Goal: Task Accomplishment & Management: Use online tool/utility

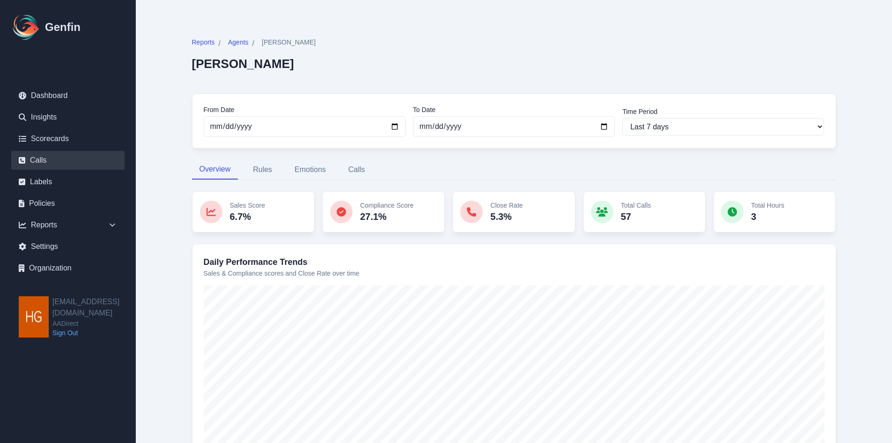
click at [36, 157] on link "Calls" at bounding box center [67, 160] width 113 height 19
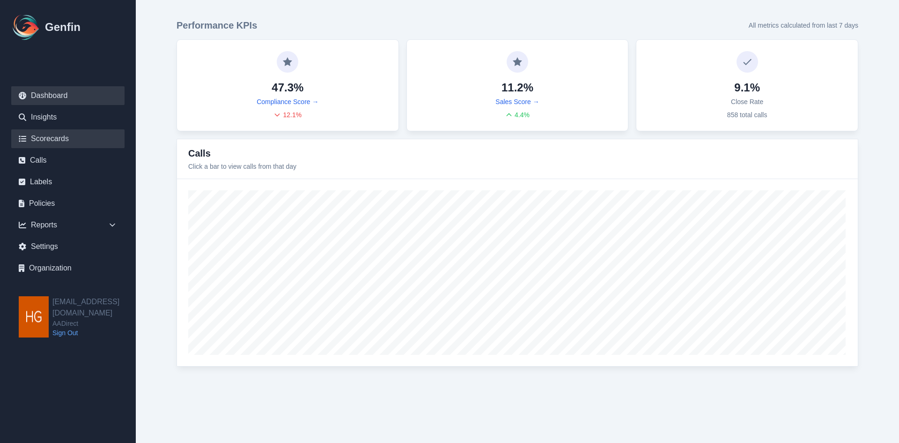
click at [40, 137] on link "Scorecards" at bounding box center [67, 138] width 113 height 19
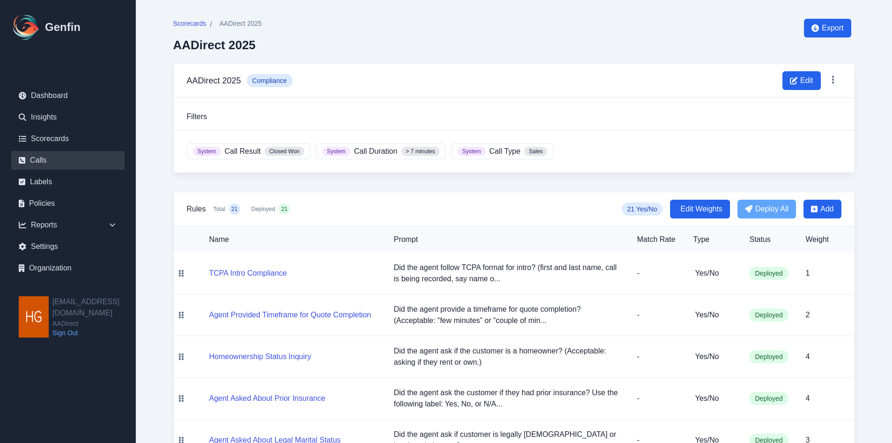
click at [36, 158] on link "Calls" at bounding box center [67, 160] width 113 height 19
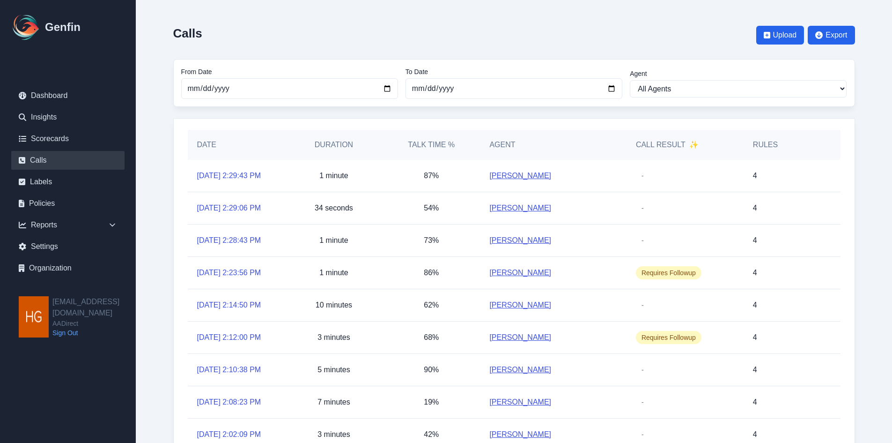
click at [511, 304] on link "[PERSON_NAME]" at bounding box center [520, 304] width 62 height 11
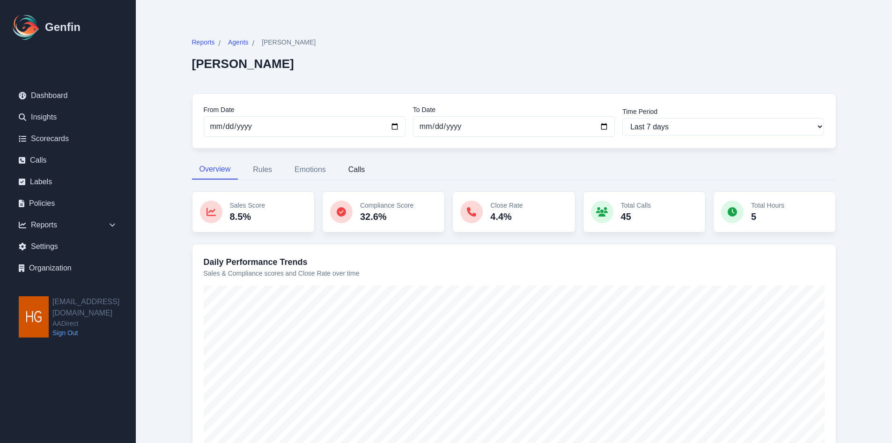
click at [355, 170] on button "Calls" at bounding box center [357, 170] width 32 height 20
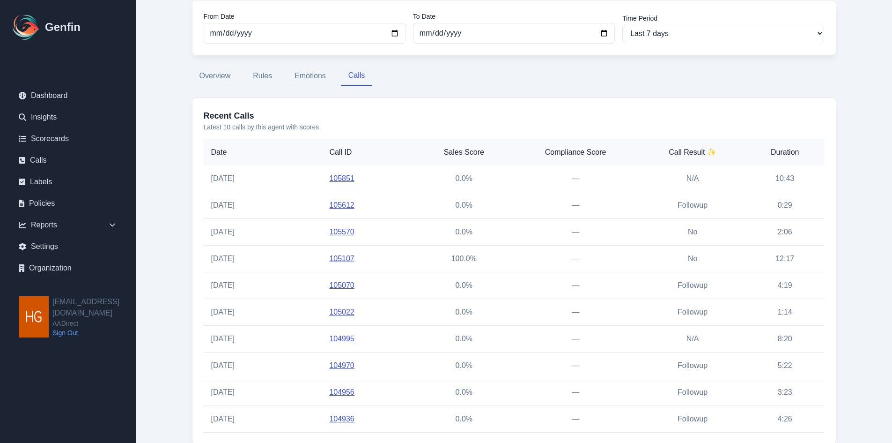
scroll to position [47, 0]
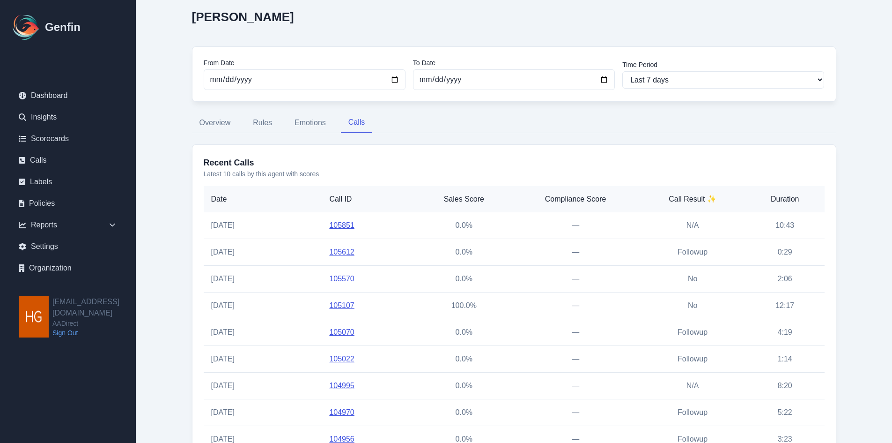
click at [344, 307] on link "105107" at bounding box center [341, 305] width 25 height 8
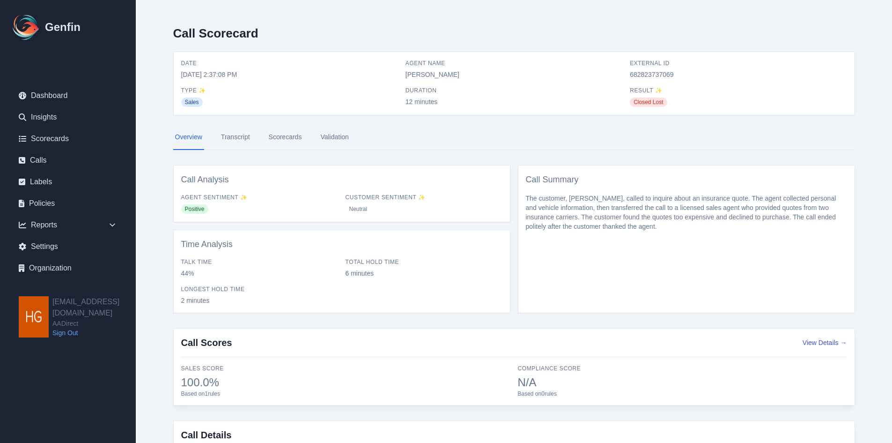
click at [285, 133] on link "Scorecards" at bounding box center [285, 137] width 37 height 25
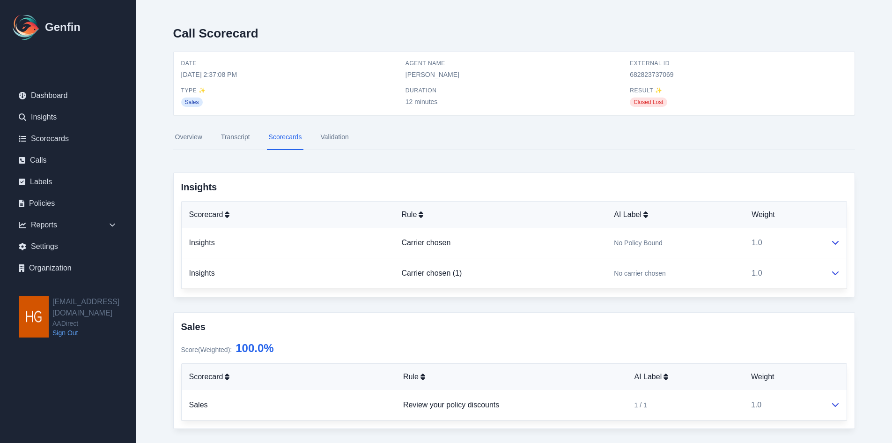
click at [230, 136] on link "Transcript" at bounding box center [235, 137] width 33 height 25
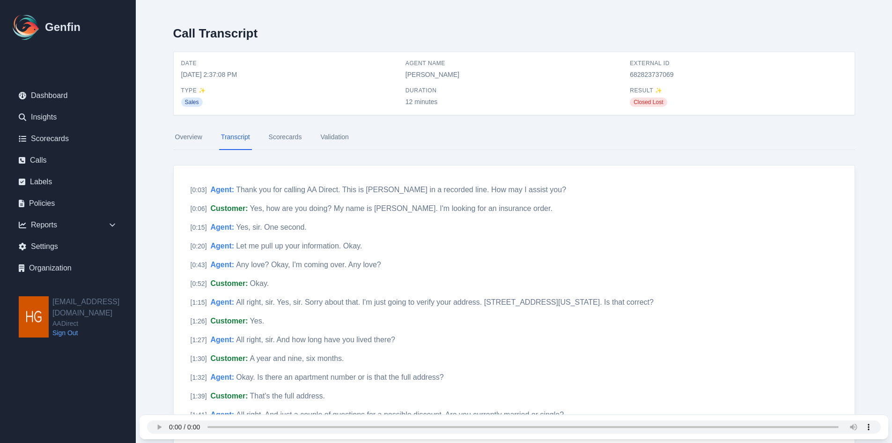
click at [194, 136] on link "Overview" at bounding box center [188, 137] width 31 height 25
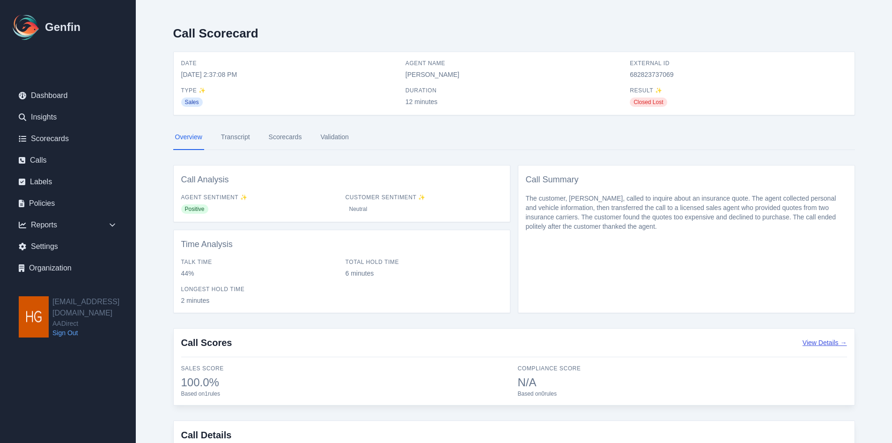
click at [827, 340] on button "View Details →" at bounding box center [825, 342] width 44 height 9
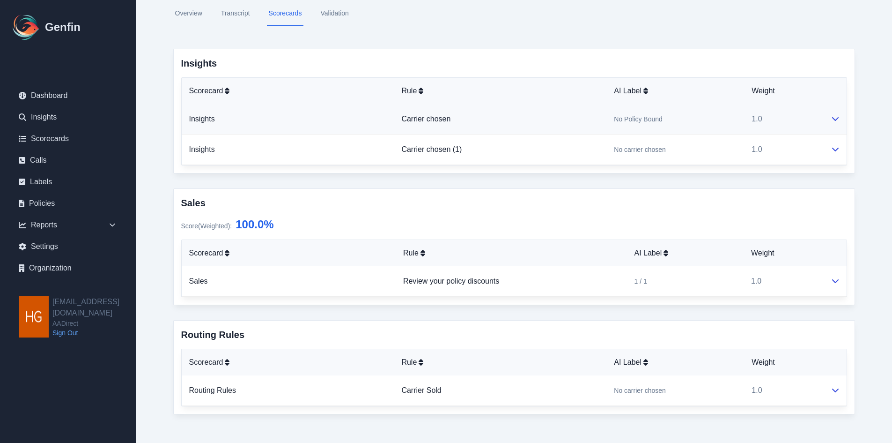
scroll to position [129, 0]
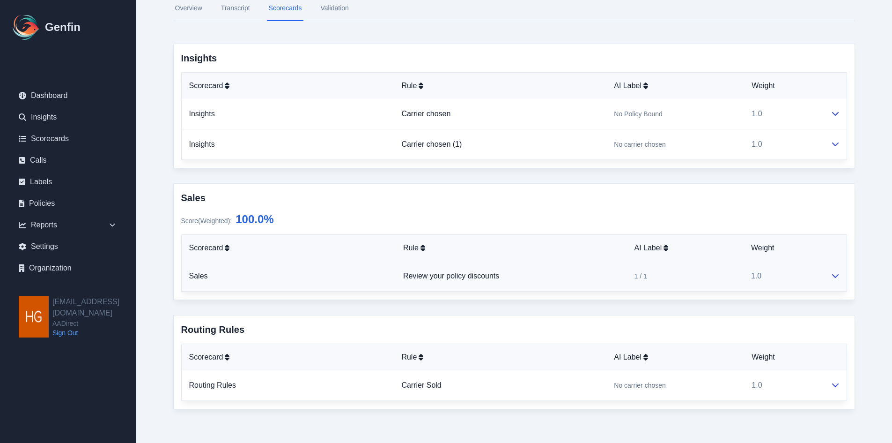
click at [837, 275] on icon at bounding box center [835, 276] width 7 height 4
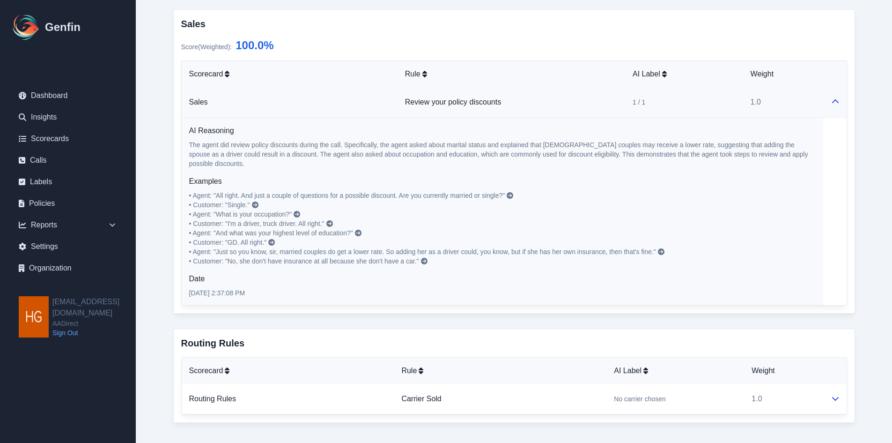
scroll to position [307, 0]
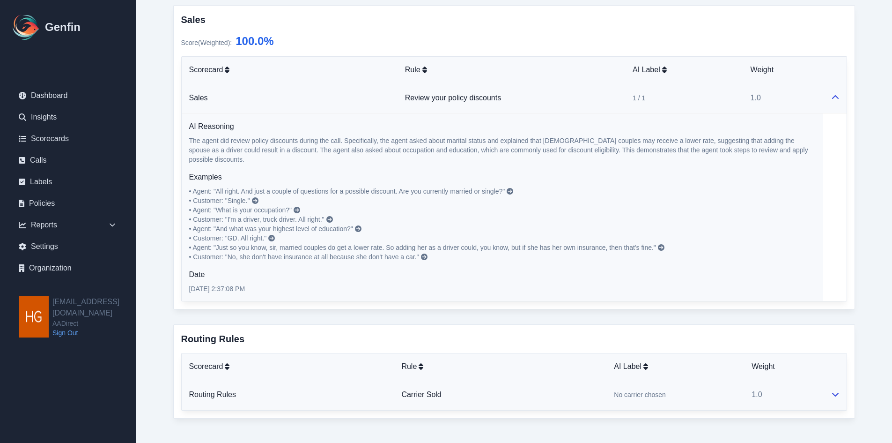
click at [837, 392] on icon at bounding box center [835, 394] width 7 height 4
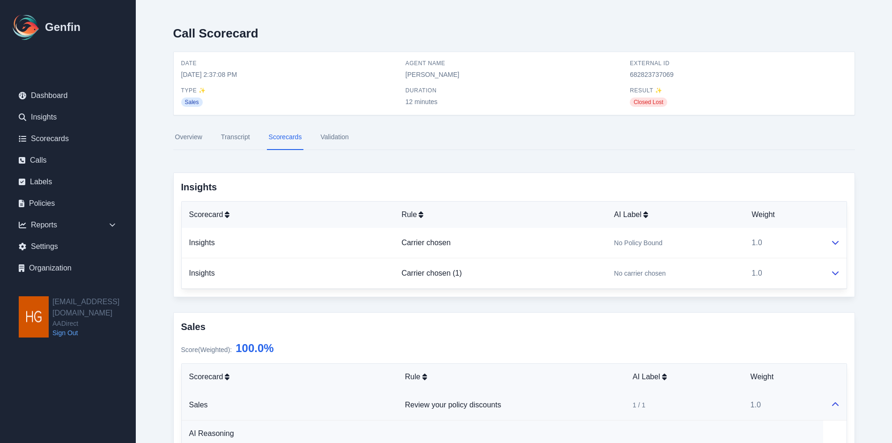
scroll to position [47, 0]
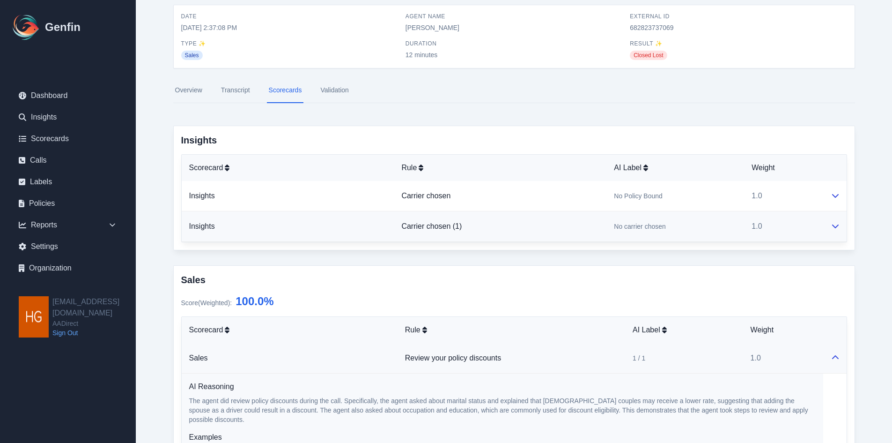
click at [840, 227] on td at bounding box center [834, 226] width 23 height 30
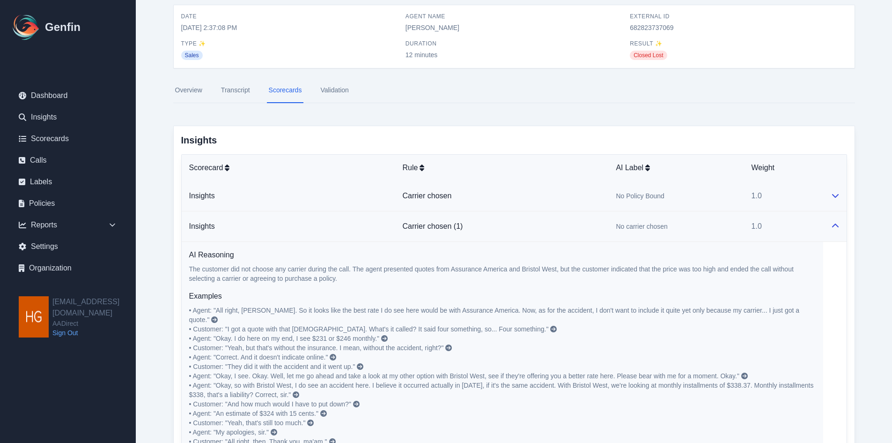
click at [834, 190] on td at bounding box center [834, 196] width 23 height 30
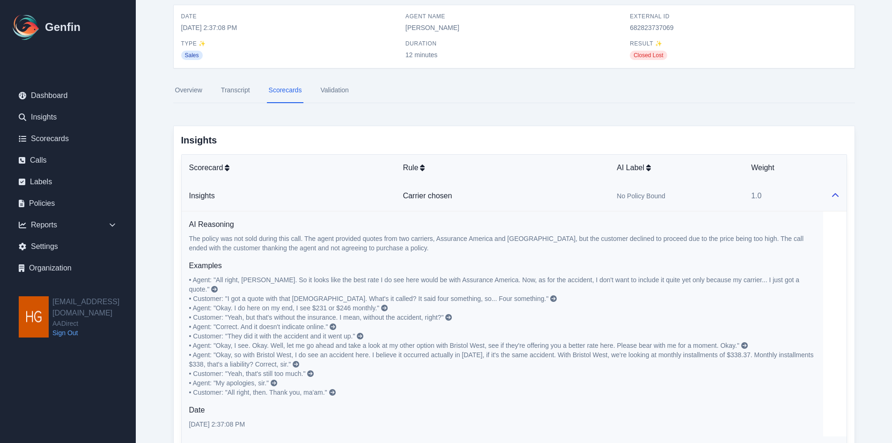
scroll to position [0, 0]
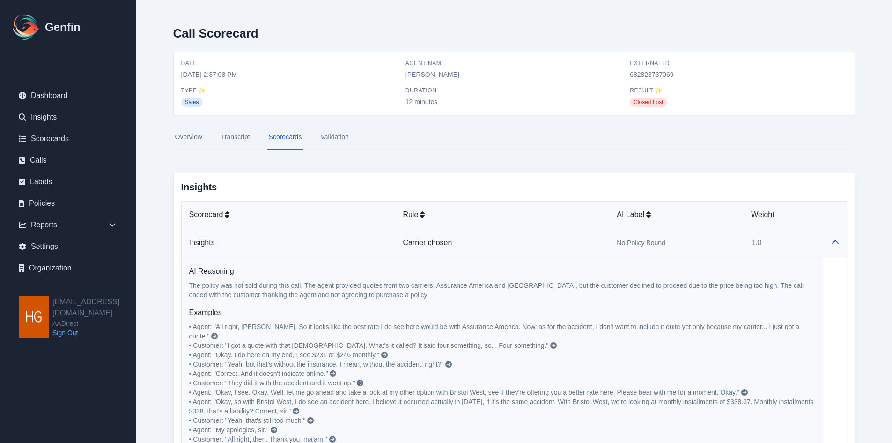
click at [327, 139] on link "Validation" at bounding box center [334, 137] width 32 height 25
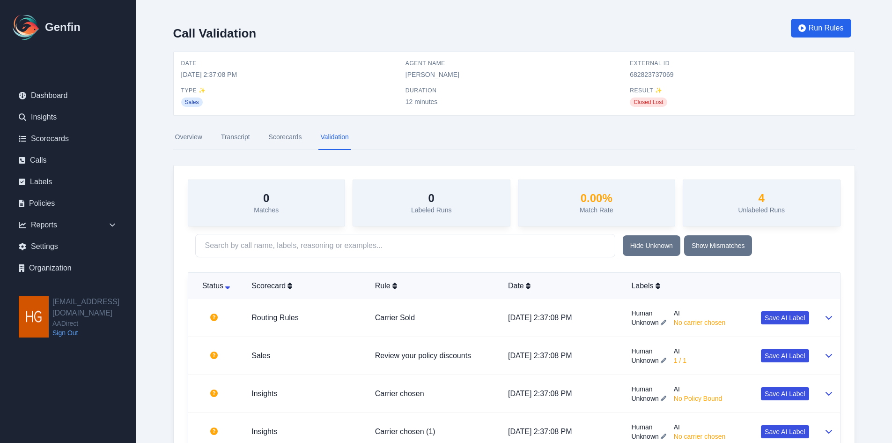
click at [229, 138] on link "Transcript" at bounding box center [235, 137] width 33 height 25
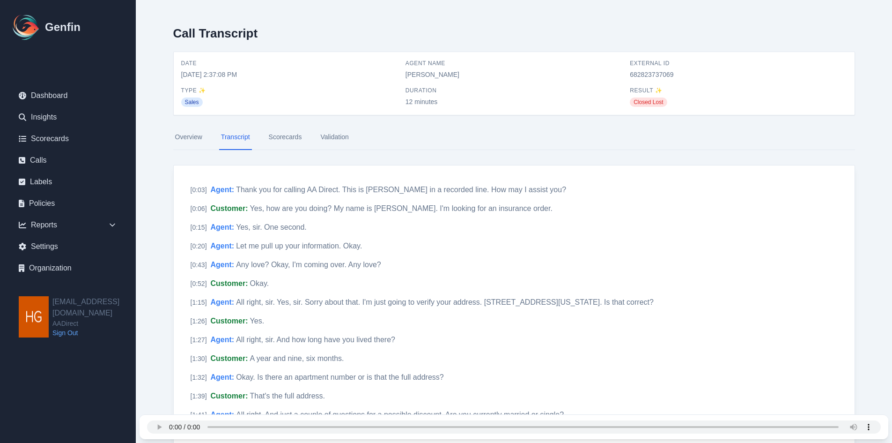
click at [185, 134] on link "Overview" at bounding box center [188, 137] width 31 height 25
